Goal: Task Accomplishment & Management: Use online tool/utility

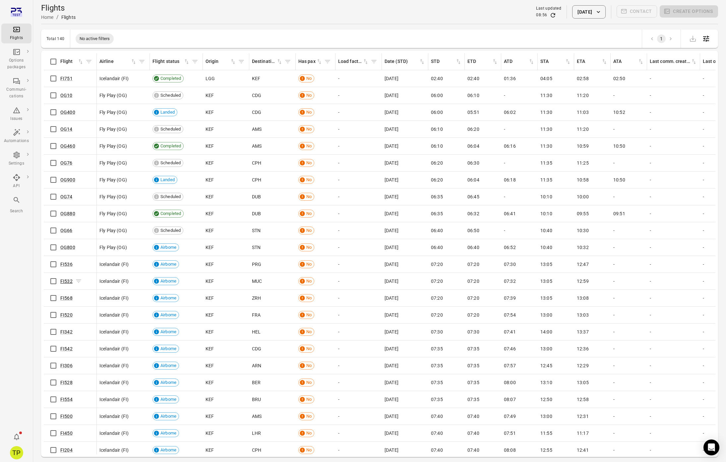
click at [67, 281] on link "FI532" at bounding box center [66, 281] width 12 height 5
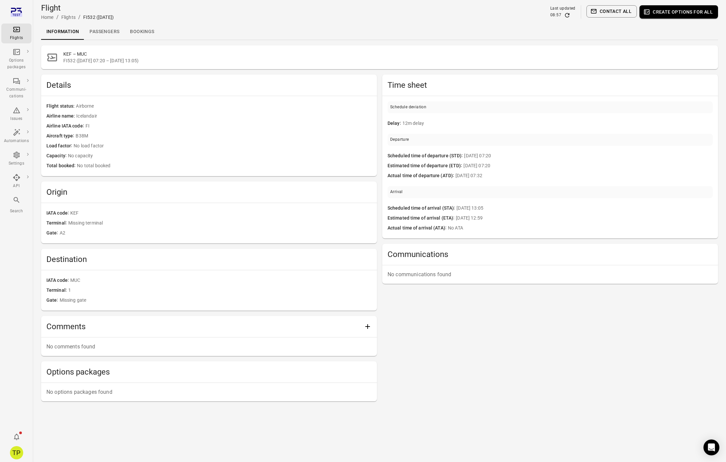
click at [670, 15] on button "Create options for all" at bounding box center [678, 11] width 79 height 13
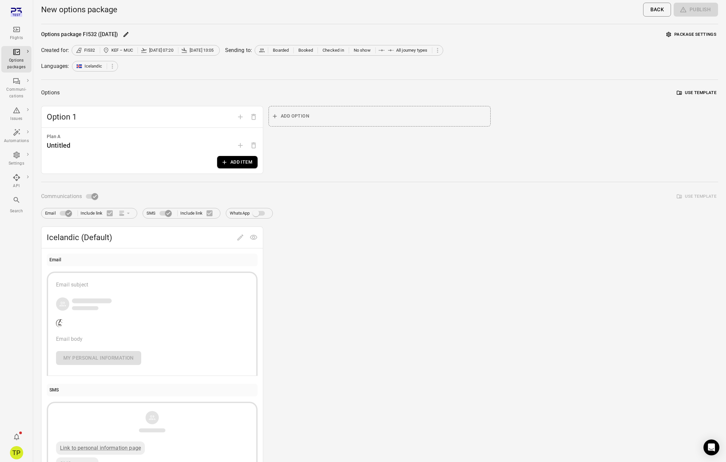
click at [236, 160] on button "Add item" at bounding box center [237, 162] width 40 height 12
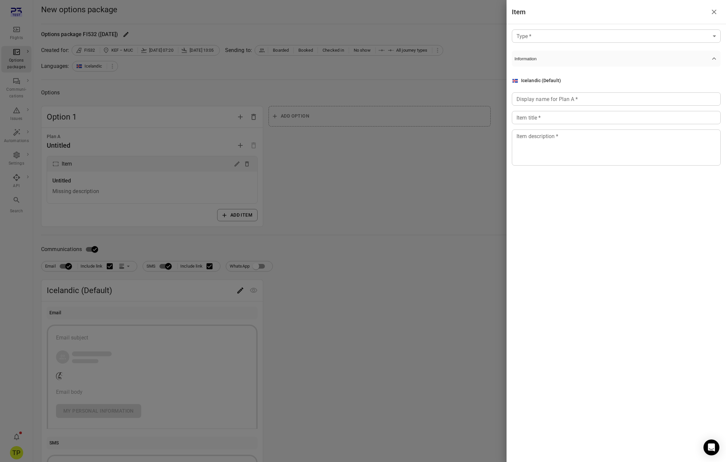
click at [526, 32] on body "Flights Options packages Communi-cations Issues Automations Settings API Search…" at bounding box center [363, 283] width 726 height 567
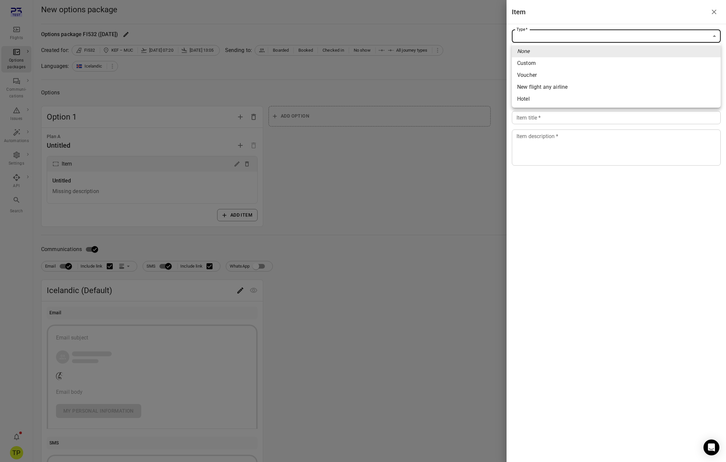
click at [527, 99] on div "Hotel" at bounding box center [523, 99] width 13 height 8
type input "*****"
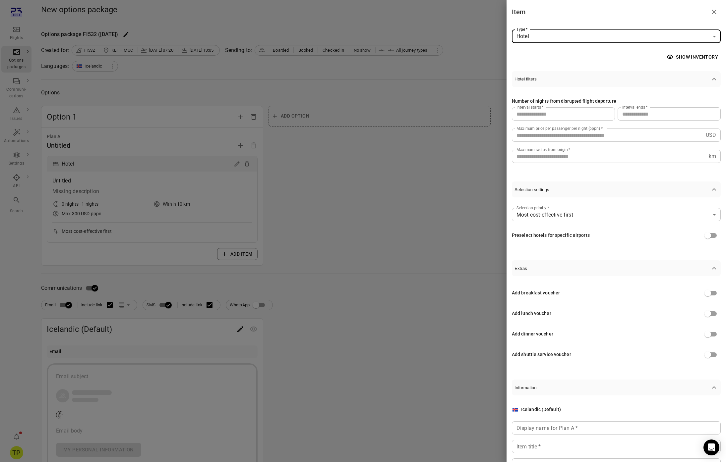
click at [686, 60] on button "Show inventory" at bounding box center [692, 57] width 55 height 12
